Goal: Task Accomplishment & Management: Manage account settings

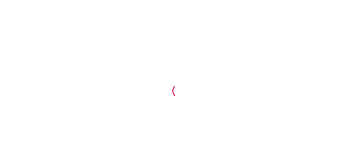
click at [184, 38] on div at bounding box center [181, 83] width 363 height 166
click at [208, 74] on div at bounding box center [181, 83] width 363 height 166
click at [161, 62] on div at bounding box center [181, 83] width 363 height 166
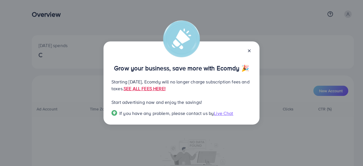
click at [250, 50] on line at bounding box center [249, 51] width 2 height 2
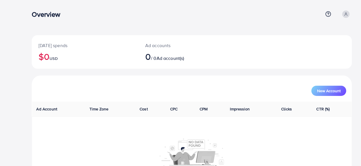
scroll to position [49, 0]
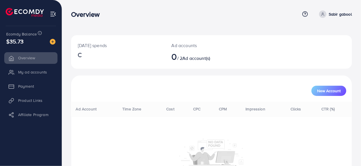
scroll to position [49, 0]
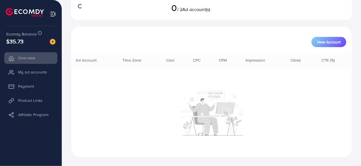
click at [30, 72] on li "My ad accounts" at bounding box center [31, 71] width 62 height 11
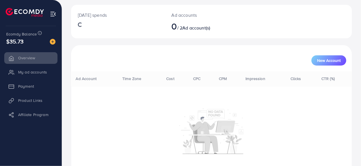
scroll to position [0, 0]
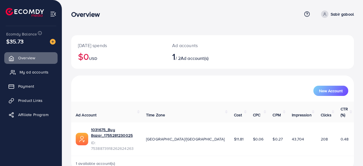
click at [40, 70] on span "My ad accounts" at bounding box center [34, 72] width 29 height 6
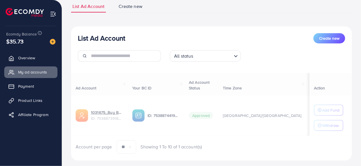
scroll to position [42, 0]
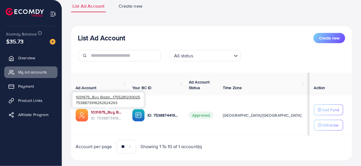
click at [107, 112] on link "1031675_Buy Bazar_1755281230025" at bounding box center [107, 112] width 32 height 6
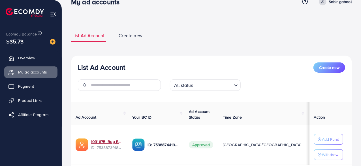
scroll to position [9, 0]
